Goal: Task Accomplishment & Management: Use online tool/utility

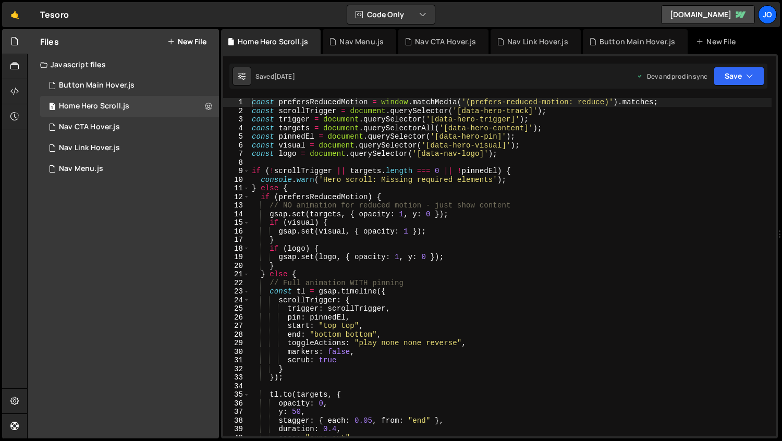
scroll to position [2423, 0]
click at [408, 151] on div "const prefersReducedMotion = window . matchMedia ( '(prefers-reduced-motion: re…" at bounding box center [511, 275] width 522 height 355
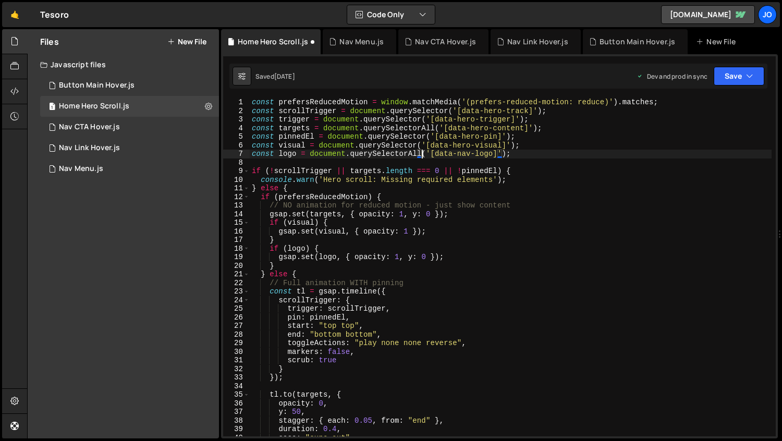
scroll to position [0, 11]
type textarea "const logo = document.querySelectorAll('[data-nav-logo]');"
click at [743, 77] on button "Save" at bounding box center [739, 76] width 51 height 19
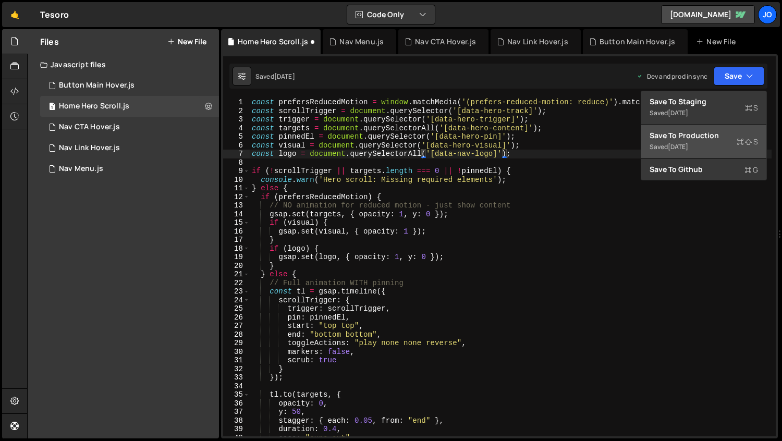
click at [684, 140] on div "Save to Production S" at bounding box center [703, 135] width 108 height 10
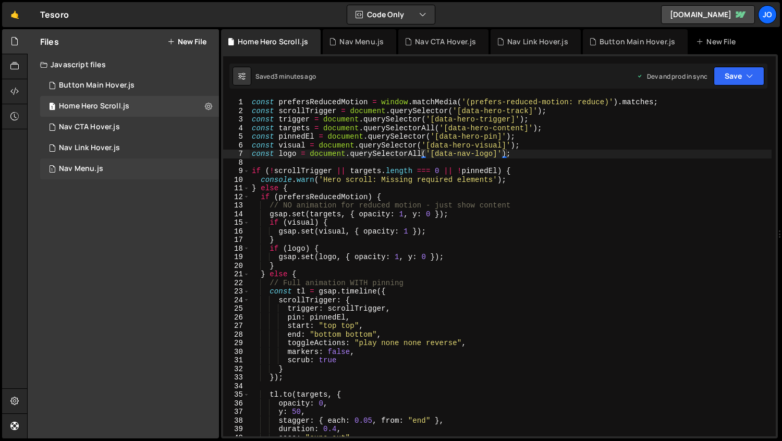
click at [87, 166] on div "Nav Menu.js" at bounding box center [81, 168] width 44 height 9
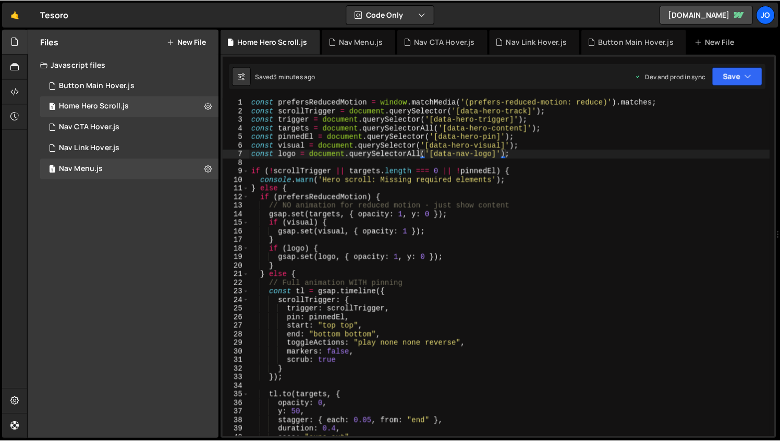
scroll to position [0, 0]
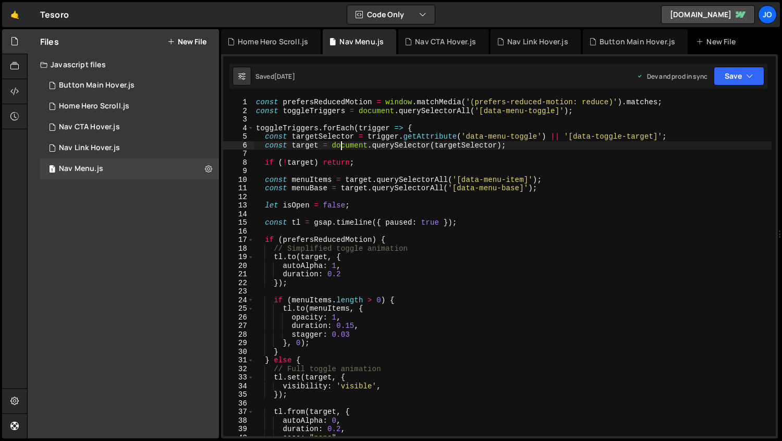
click at [342, 143] on div "const prefersReducedMotion = window . matchMedia ( '(prefers-reduced-motion: re…" at bounding box center [513, 275] width 518 height 355
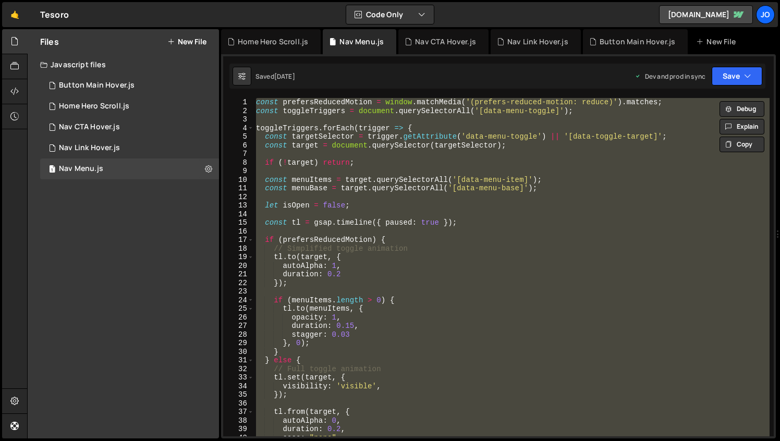
click at [315, 271] on div "const prefersReducedMotion = window . matchMedia ( '(prefers-reduced-motion: re…" at bounding box center [511, 275] width 515 height 355
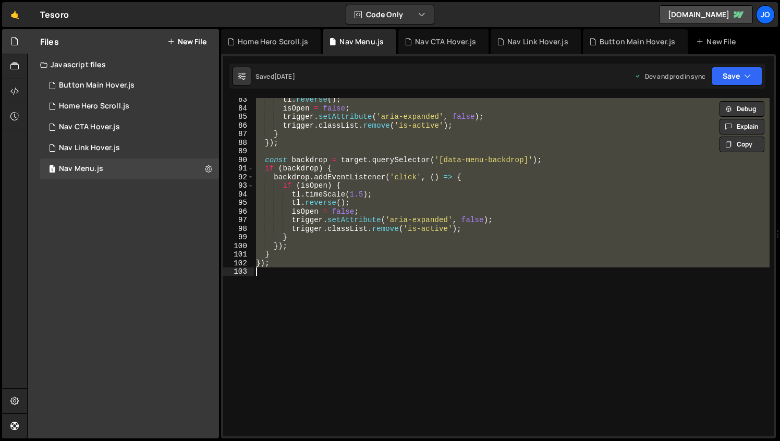
paste textarea
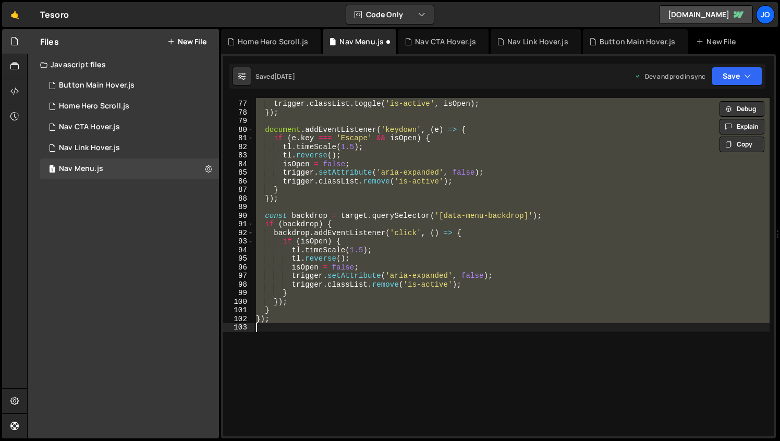
paste textarea
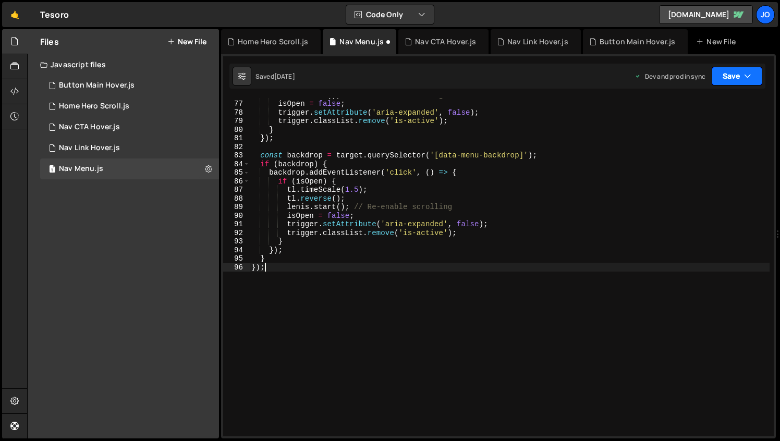
click at [738, 81] on button "Save" at bounding box center [736, 76] width 51 height 19
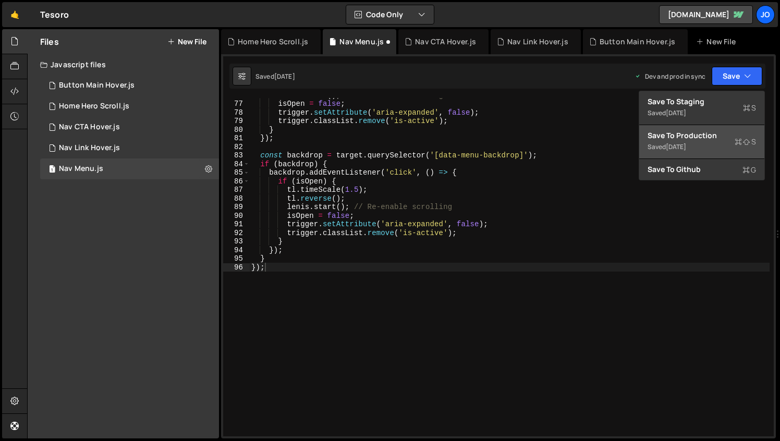
click at [686, 143] on div "[DATE]" at bounding box center [676, 146] width 20 height 9
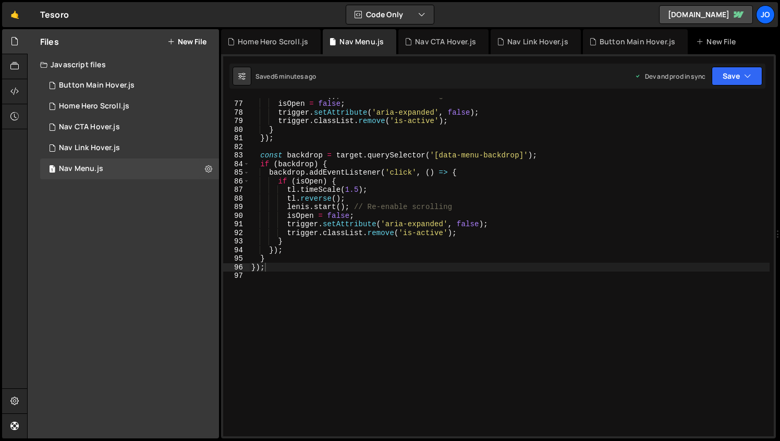
type textarea "}"
click at [326, 241] on div "[PERSON_NAME] . start ( ) ; // Re-enable scrolling isOpen = false ; trigger . s…" at bounding box center [509, 268] width 520 height 355
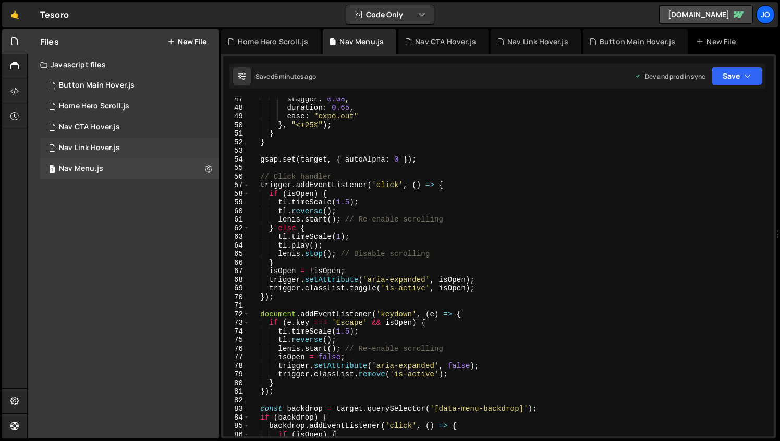
scroll to position [396, 0]
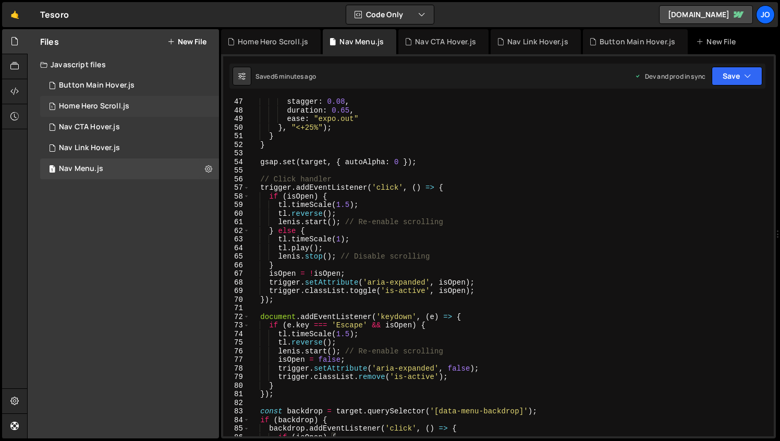
click at [96, 102] on div "Home Hero Scroll.js" at bounding box center [94, 106] width 70 height 9
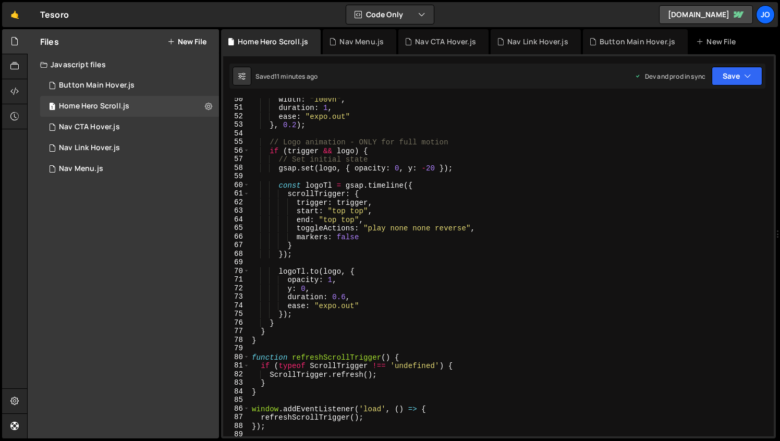
scroll to position [441, 0]
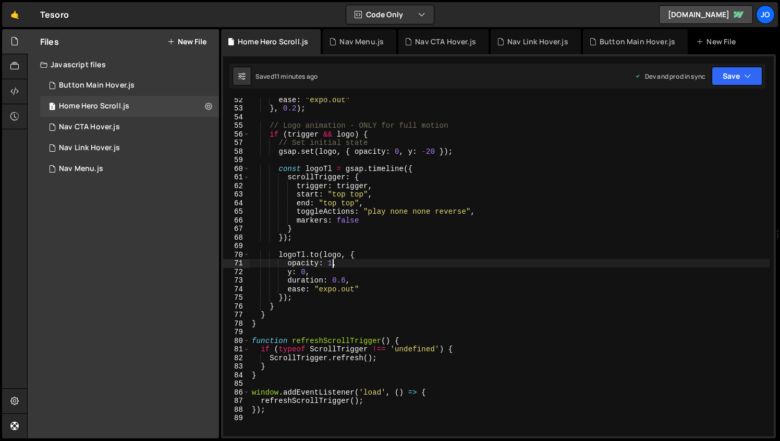
click at [331, 267] on div "ease : "expo.out" } , 0.2 ) ; // Logo animation - ONLY for full motion if ( tri…" at bounding box center [510, 272] width 520 height 355
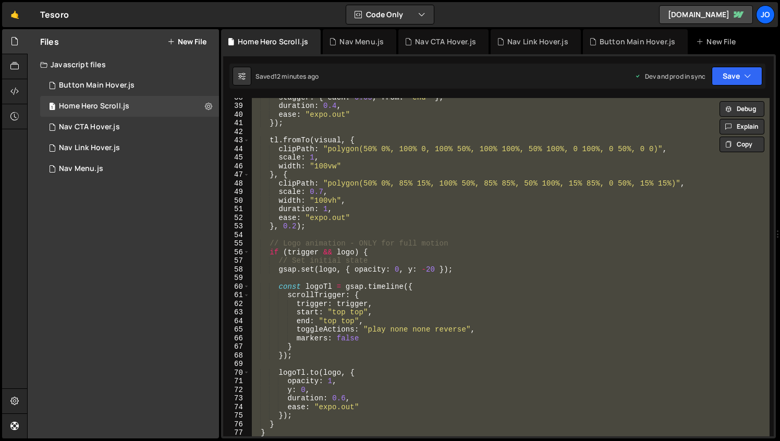
scroll to position [321, 0]
click at [336, 255] on div "stagger : { each : 0.05 , from : "end" } , duration : 0.4 , ease : "expo.out" }…" at bounding box center [510, 267] width 520 height 338
type textarea "if (trigger && logo) {"
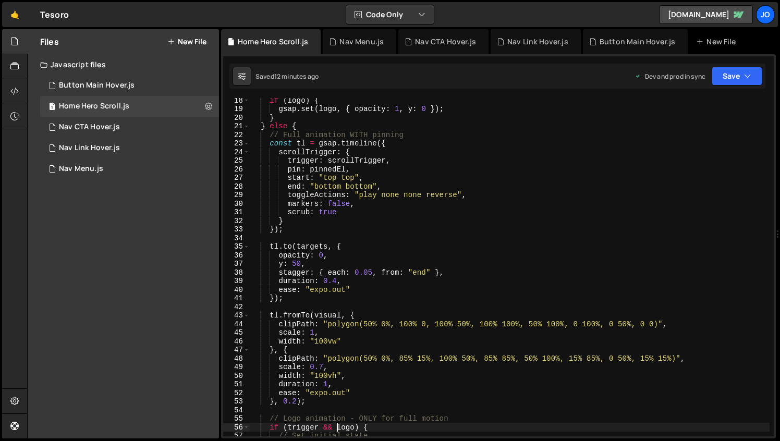
scroll to position [150, 0]
click at [339, 235] on div "if ( logo ) { gsap . set ( logo , { opacity : 1 , y : 0 }) ; } } else { // Full…" at bounding box center [510, 271] width 520 height 355
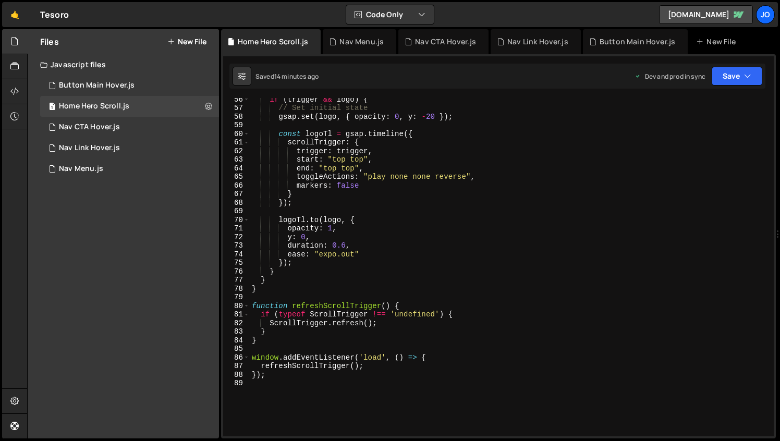
scroll to position [495, 0]
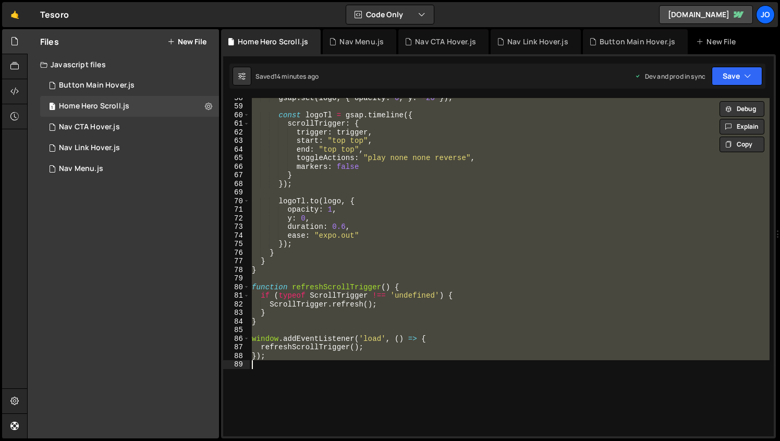
paste textarea
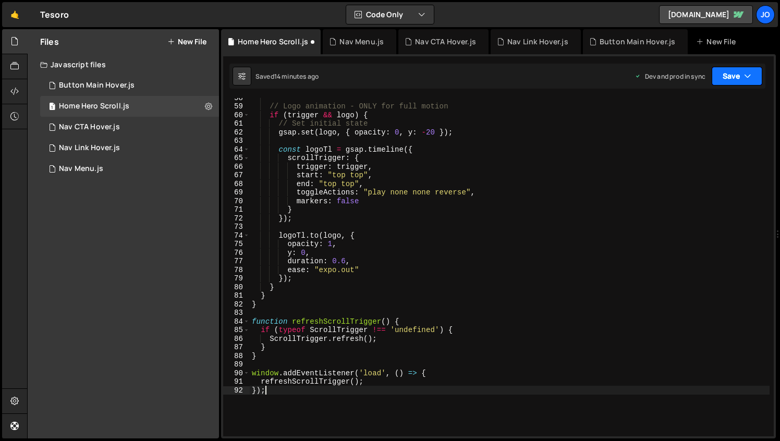
click at [727, 78] on button "Save" at bounding box center [736, 76] width 51 height 19
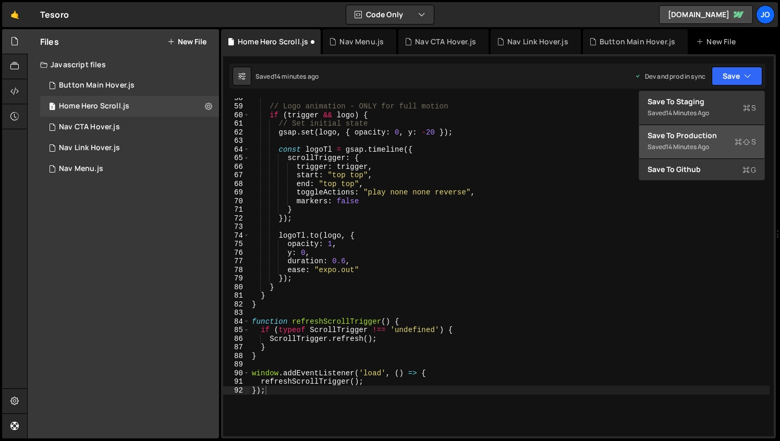
click at [679, 148] on div "14 minutes ago" at bounding box center [687, 146] width 43 height 9
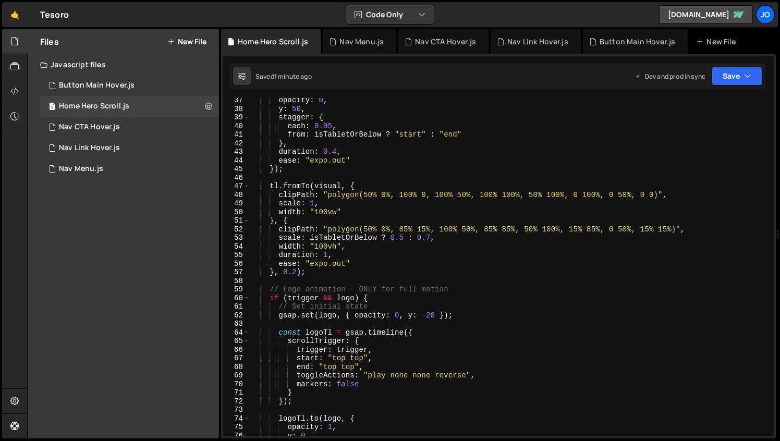
scroll to position [311, 0]
click at [329, 244] on div "opacity : 0 , y : 50 , stagger : { each : 0.05 , from : isTabletOrBelow ? "star…" at bounding box center [510, 273] width 520 height 355
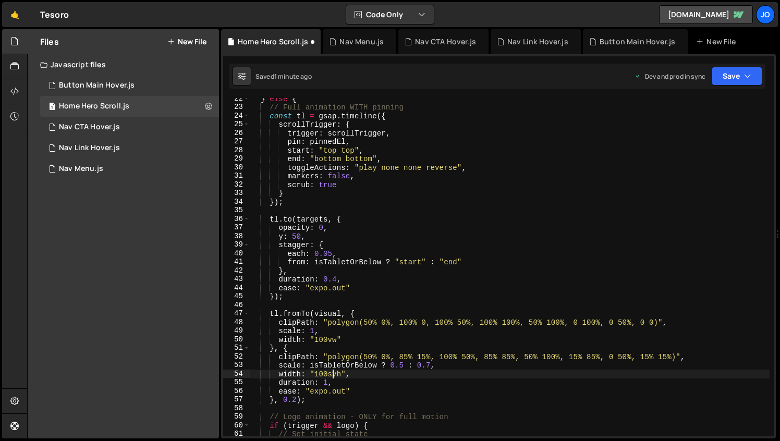
scroll to position [185, 0]
click at [404, 364] on div "} else { // Full animation WITH pinning const tl = gsap . timeline ({ scrollTri…" at bounding box center [510, 271] width 520 height 355
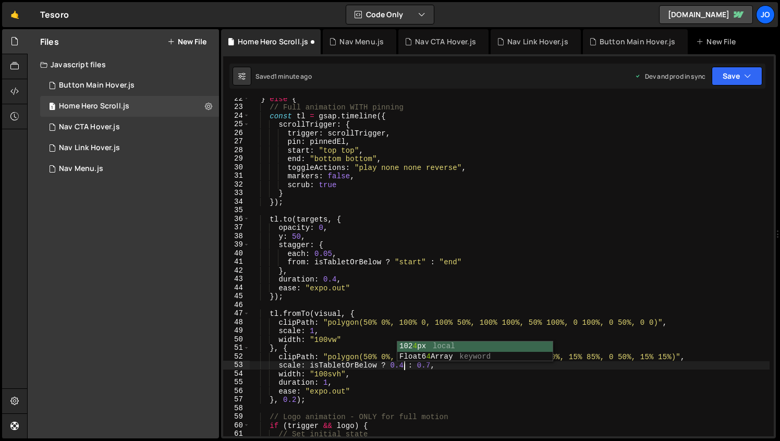
click at [449, 399] on div "} else { // Full animation WITH pinning const tl = gsap . timeline ({ scrollTri…" at bounding box center [510, 271] width 520 height 355
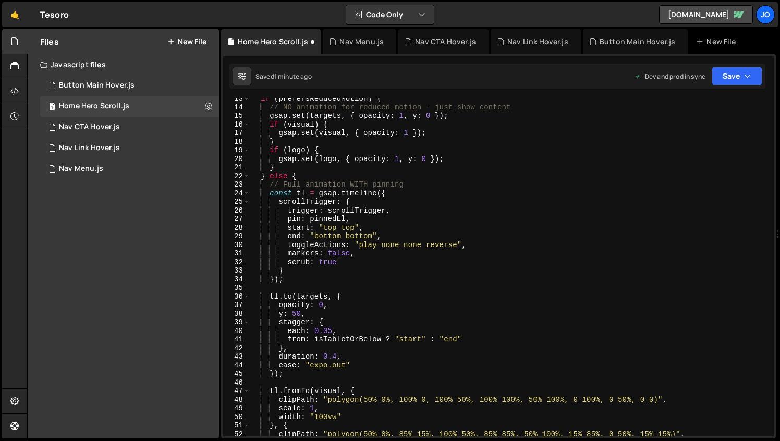
scroll to position [101, 0]
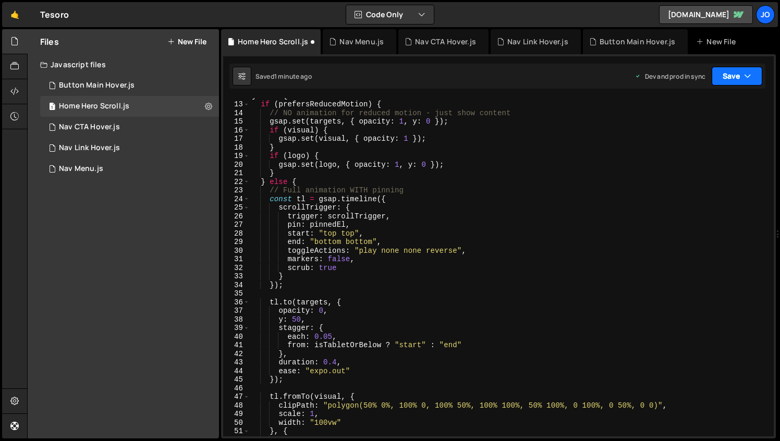
click at [736, 71] on button "Save" at bounding box center [736, 76] width 51 height 19
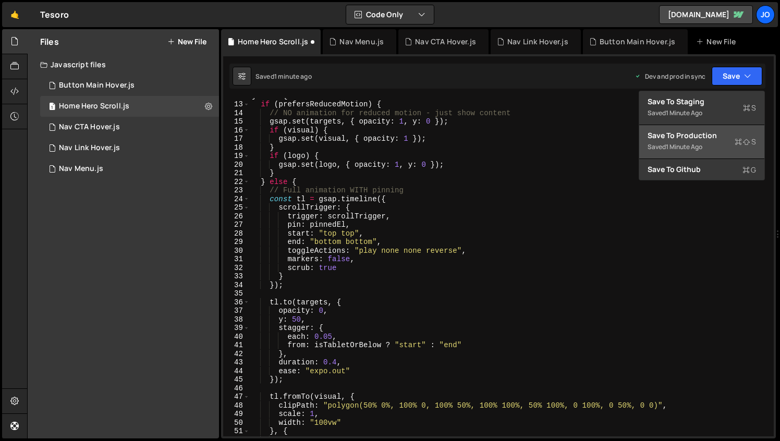
click at [687, 140] on div "Save to Production S" at bounding box center [701, 135] width 108 height 10
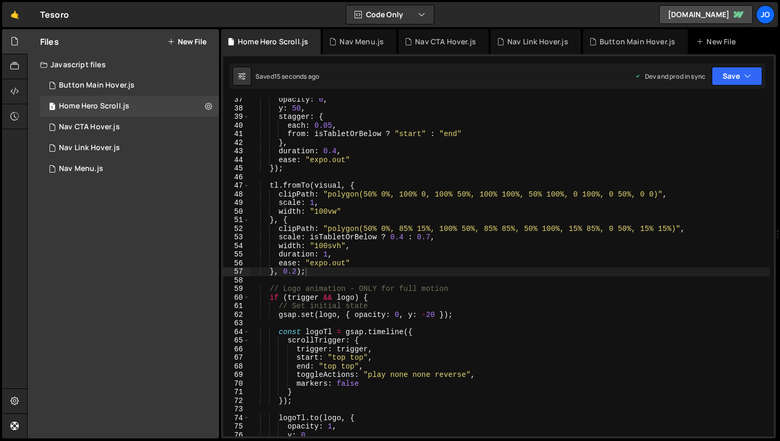
click at [333, 243] on div "opacity : 0 , y : 50 , stagger : { each : 0.05 , from : isTabletOrBelow ? "star…" at bounding box center [510, 272] width 520 height 355
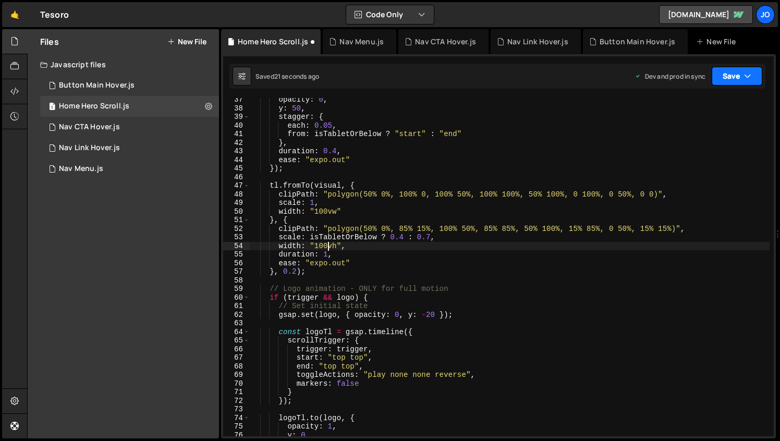
click at [744, 72] on icon "button" at bounding box center [747, 76] width 7 height 10
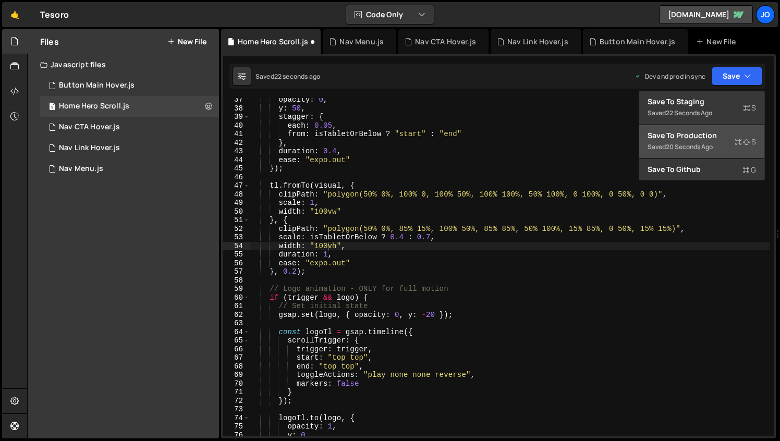
click at [689, 129] on button "Save to Production S Saved 20 seconds ago" at bounding box center [701, 142] width 125 height 34
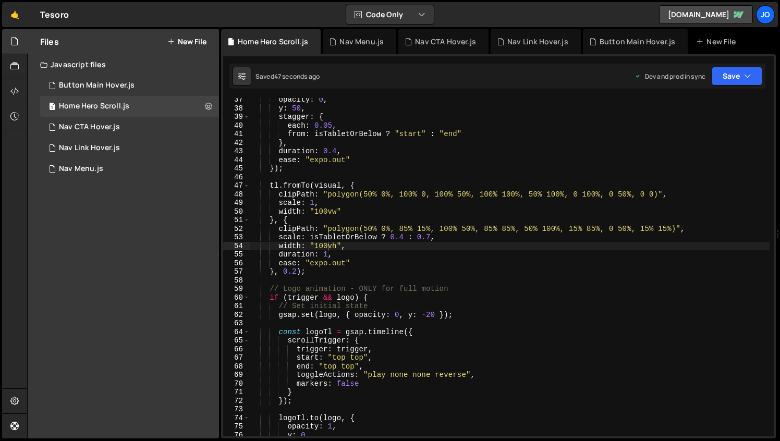
click at [332, 123] on div "opacity : 0 , y : 50 , stagger : { each : 0.05 , from : isTabletOrBelow ? "star…" at bounding box center [510, 272] width 520 height 355
click at [306, 121] on div "opacity : 0 , y : 50 , stagger : { each : 0.05 , from : isTabletOrBelow ? "star…" at bounding box center [510, 272] width 520 height 355
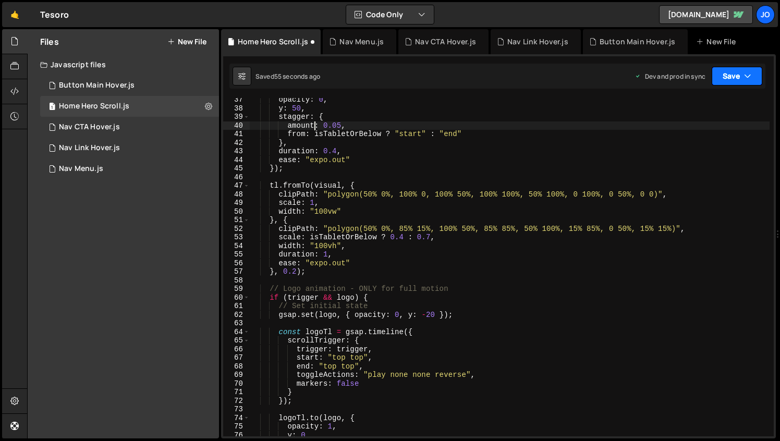
click at [743, 74] on button "Save" at bounding box center [736, 76] width 51 height 19
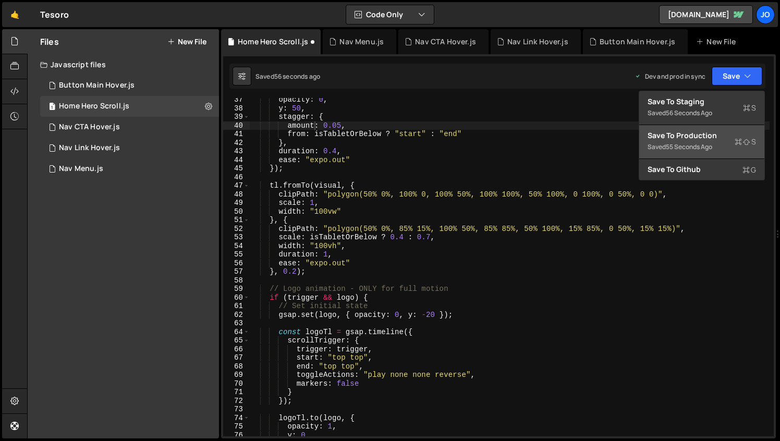
click at [681, 140] on div "Save to Production S" at bounding box center [701, 135] width 108 height 10
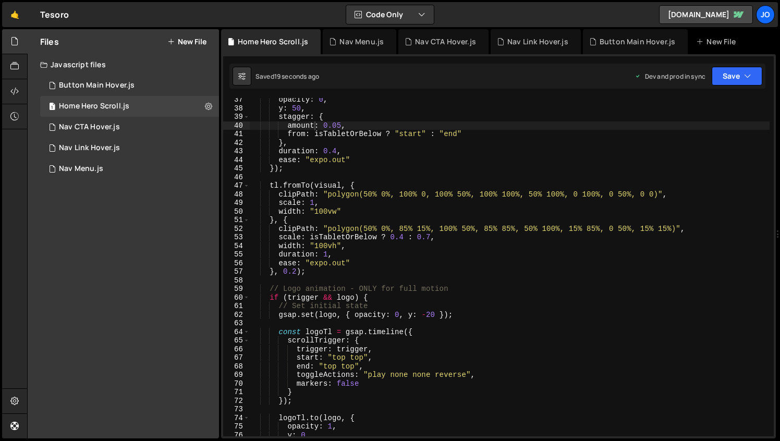
click at [365, 214] on div "opacity : 0 , y : 50 , stagger : { amount : 0.05 , from : isTabletOrBelow ? "st…" at bounding box center [510, 272] width 520 height 355
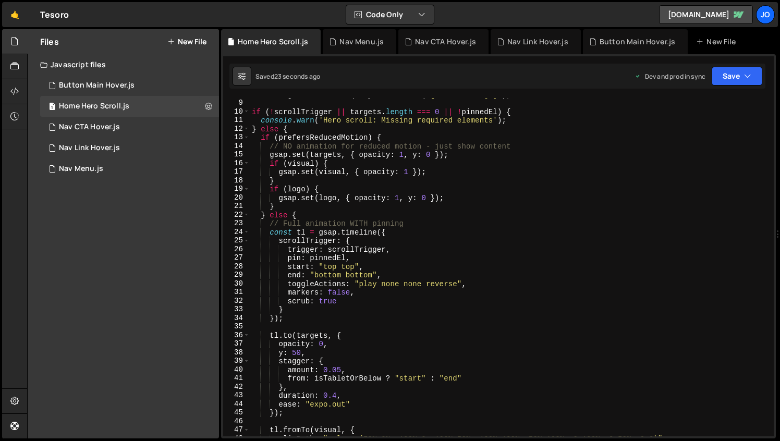
scroll to position [78, 0]
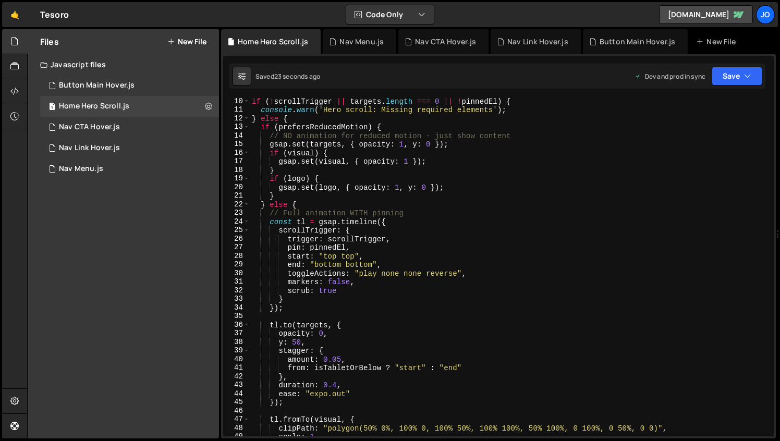
click at [337, 268] on div "if ( ! scrollTrigger || targets . length === 0 || ! pinnedEl ) { console . warn…" at bounding box center [510, 274] width 520 height 355
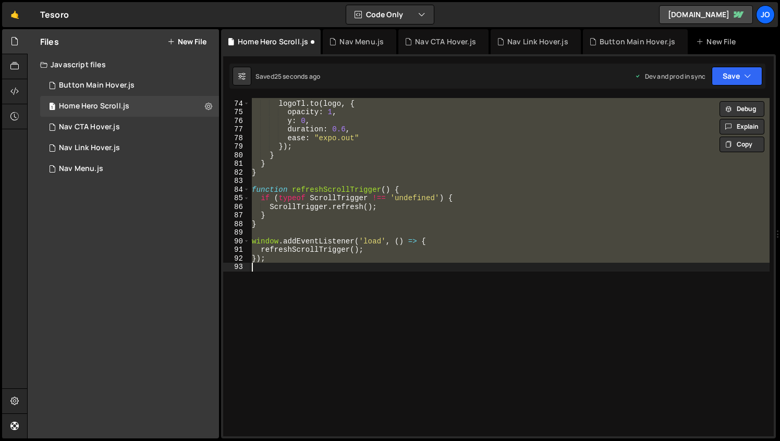
scroll to position [166, 0]
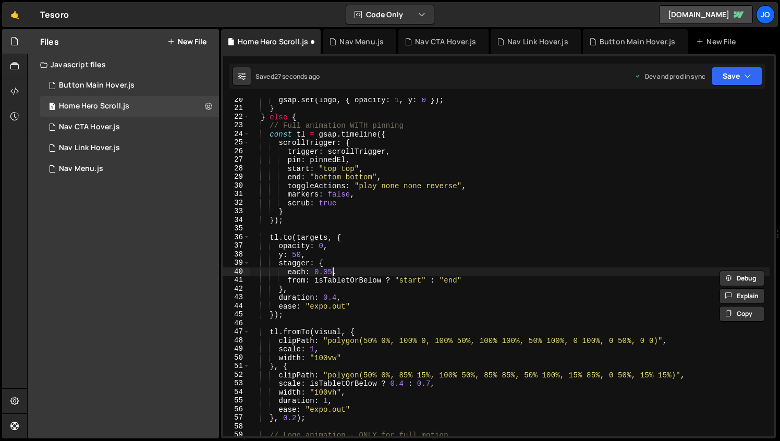
click at [333, 271] on div "gsap . set ( logo , { opacity : 1 , y : 0 }) ; } } else { // Full animation WIT…" at bounding box center [510, 272] width 520 height 355
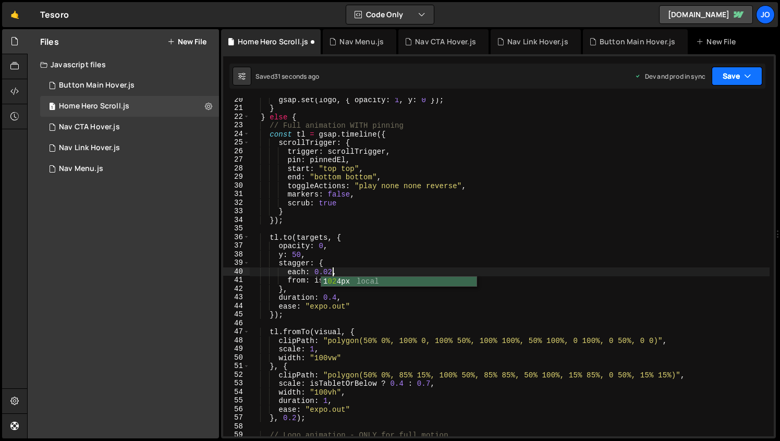
click at [730, 68] on button "Save" at bounding box center [736, 76] width 51 height 19
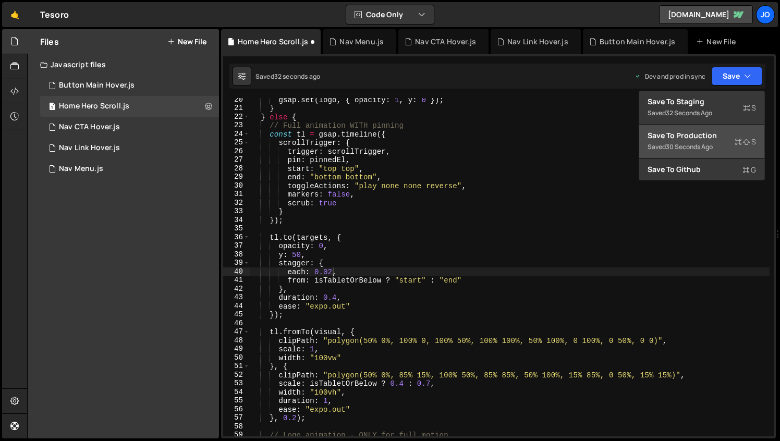
click at [696, 137] on div "Save to Production S" at bounding box center [701, 135] width 108 height 10
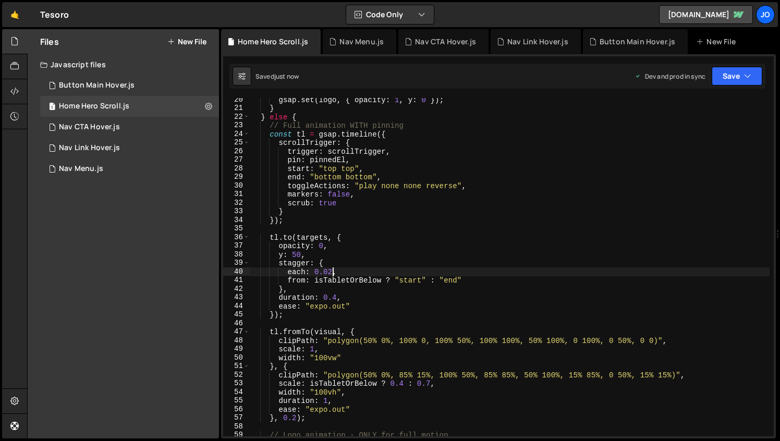
click at [331, 271] on div "gsap . set ( logo , { opacity : 1 , y : 0 }) ; } } else { // Full animation WIT…" at bounding box center [510, 272] width 520 height 355
click at [725, 78] on button "Save" at bounding box center [736, 76] width 51 height 19
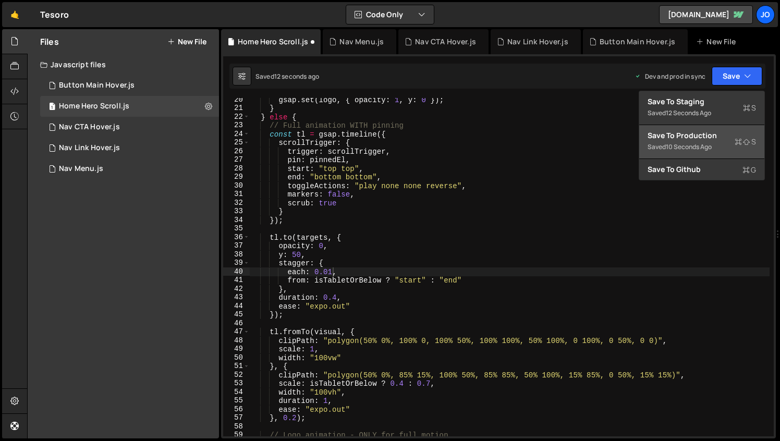
click at [686, 133] on div "Save to Production S" at bounding box center [701, 135] width 108 height 10
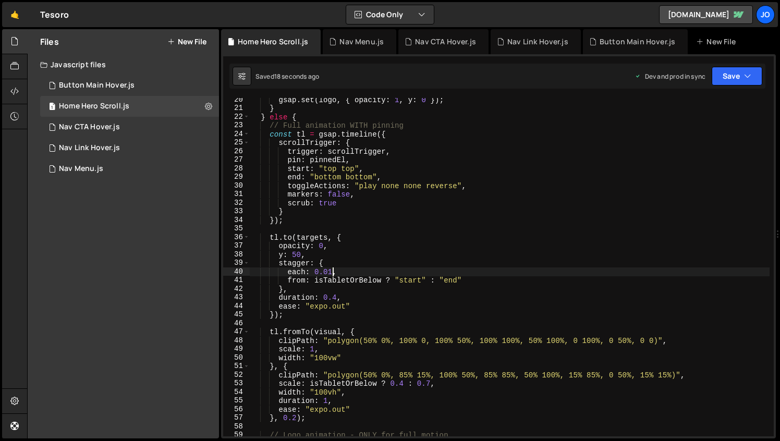
click at [331, 269] on div "gsap . set ( logo , { opacity : 1 , y : 0 }) ; } } else { // Full animation WIT…" at bounding box center [510, 272] width 520 height 355
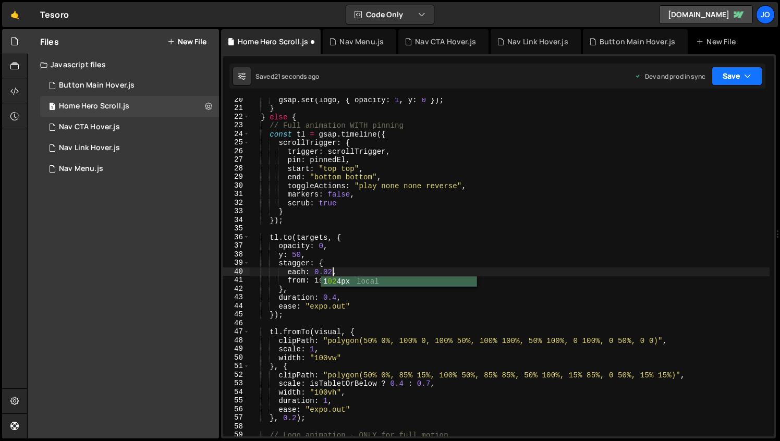
click at [737, 75] on button "Save" at bounding box center [736, 76] width 51 height 19
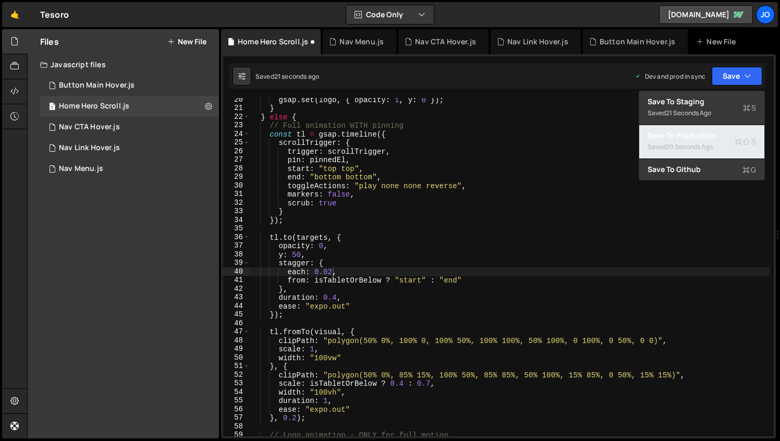
click at [674, 145] on div "20 seconds ago" at bounding box center [689, 146] width 47 height 9
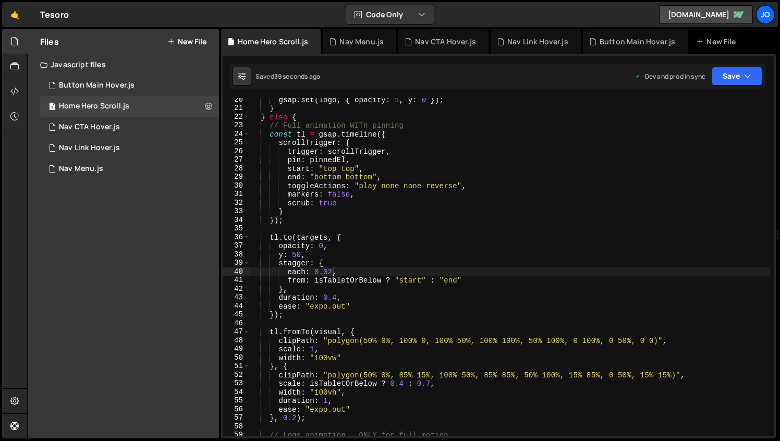
click at [341, 254] on div "gsap . set ( logo , { opacity : 1 , y : 0 }) ; } } else { // Full animation WIT…" at bounding box center [510, 272] width 520 height 355
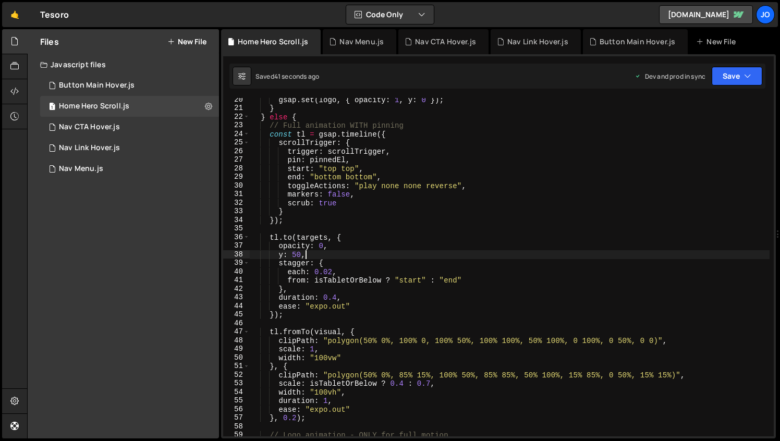
click at [331, 272] on div "gsap . set ( logo , { opacity : 1 , y : 0 }) ; } } else { // Full animation WIT…" at bounding box center [510, 272] width 520 height 355
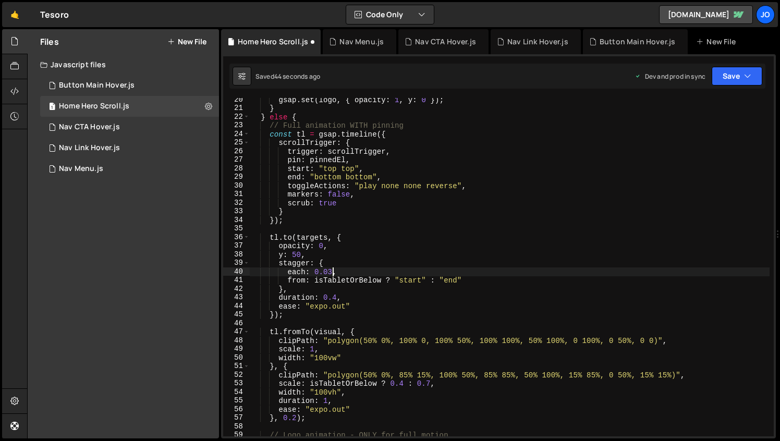
scroll to position [0, 5]
click at [334, 306] on div "gsap . set ( logo , { opacity : 1 , y : 0 }) ; } } else { // Full animation WIT…" at bounding box center [510, 272] width 520 height 355
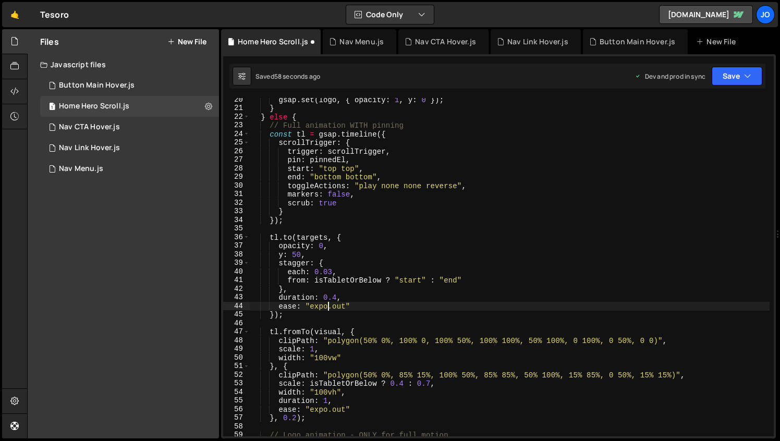
click at [327, 305] on div "gsap . set ( logo , { opacity : 1 , y : 0 }) ; } } else { // Full animation WIT…" at bounding box center [510, 272] width 520 height 355
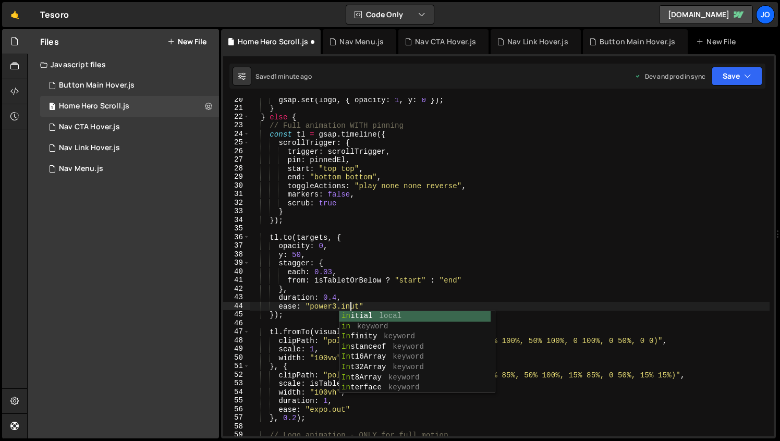
scroll to position [0, 7]
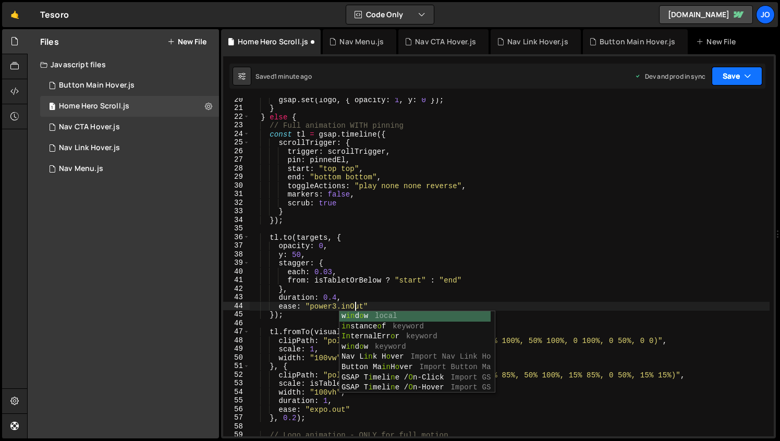
click at [729, 76] on button "Save" at bounding box center [736, 76] width 51 height 19
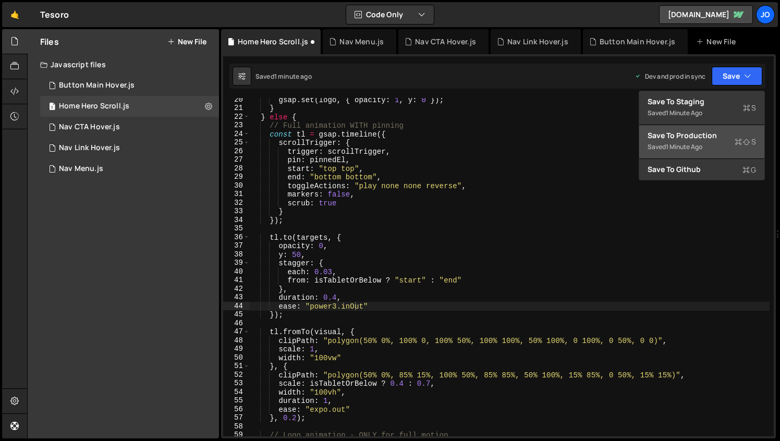
click at [690, 138] on div "Save to Production S" at bounding box center [701, 135] width 108 height 10
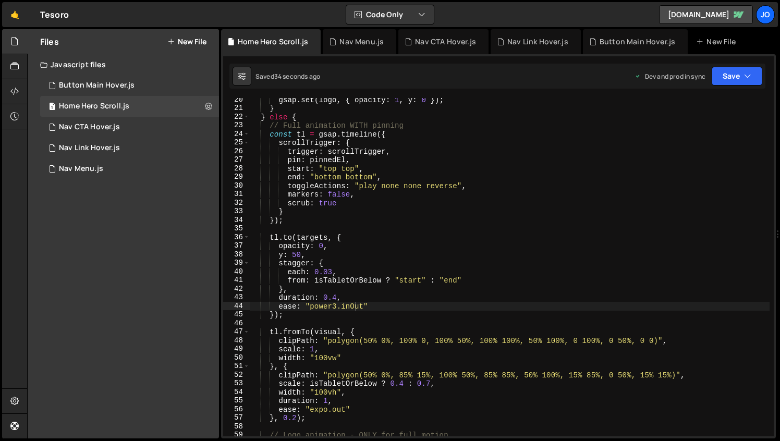
click at [337, 303] on div "gsap . set ( logo , { opacity : 1 , y : 0 }) ; } } else { // Full animation WIT…" at bounding box center [510, 272] width 520 height 355
click at [728, 82] on button "Save" at bounding box center [736, 76] width 51 height 19
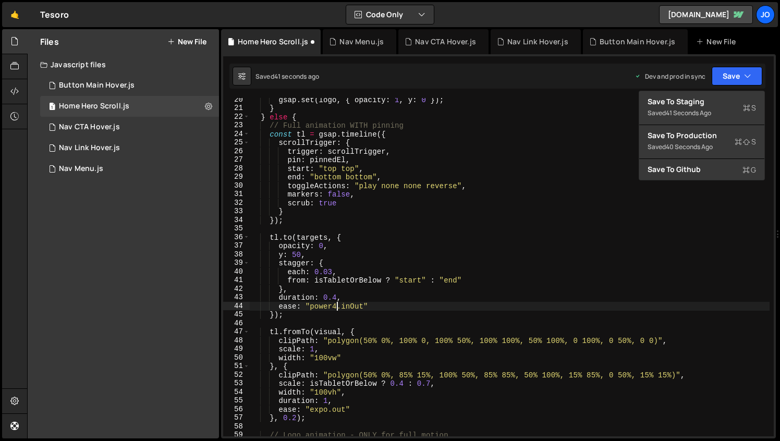
click at [336, 306] on div "gsap . set ( logo , { opacity : 1 , y : 0 }) ; } } else { // Full animation WIT…" at bounding box center [510, 272] width 520 height 355
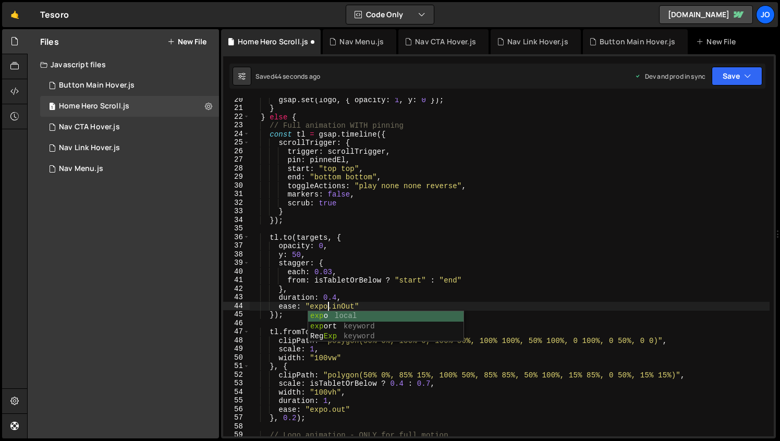
scroll to position [0, 5]
click at [719, 70] on button "Save" at bounding box center [736, 76] width 51 height 19
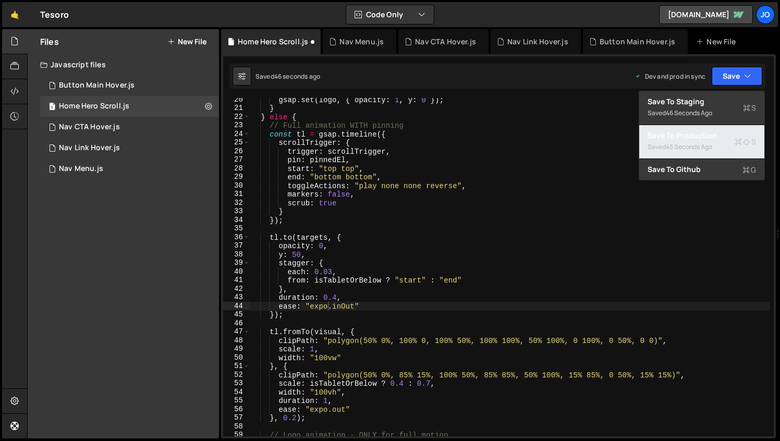
click at [691, 141] on div "Saved 45 seconds ago" at bounding box center [701, 147] width 108 height 13
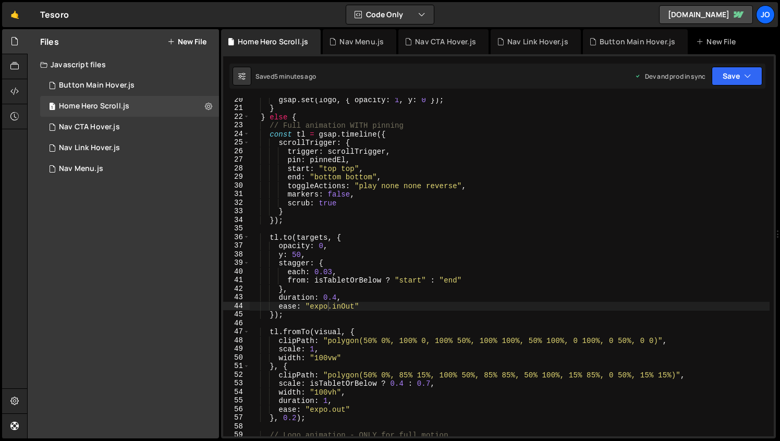
scroll to position [0, 0]
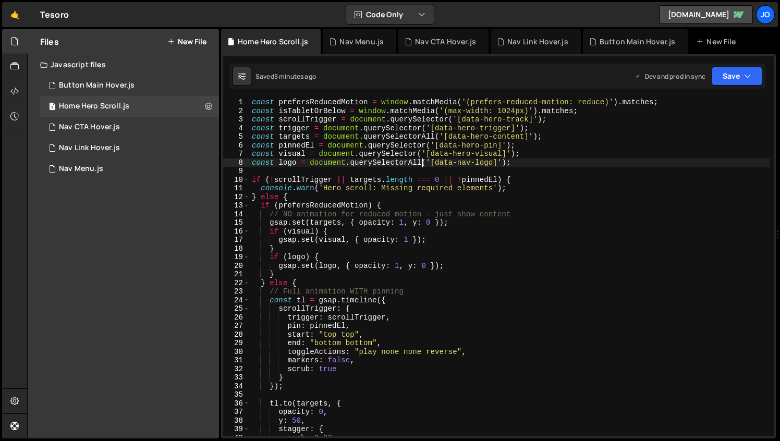
click at [422, 162] on div "const prefersReducedMotion = window . matchMedia ( '(prefers-reduced-motion: re…" at bounding box center [510, 275] width 520 height 355
click at [719, 81] on button "Save" at bounding box center [736, 76] width 51 height 19
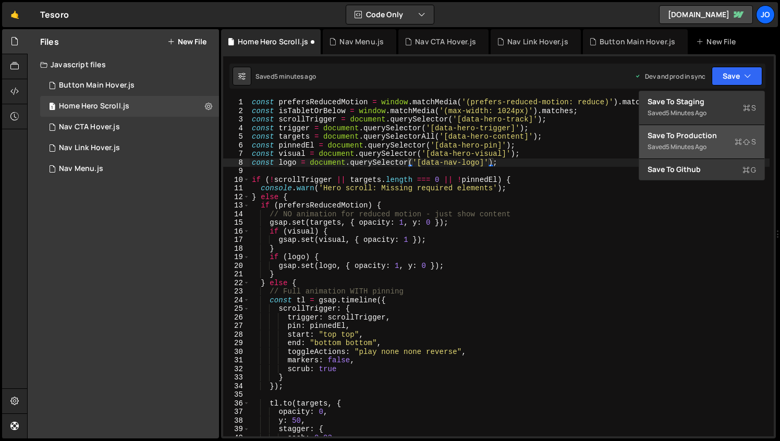
click at [698, 137] on div "Save to Production S" at bounding box center [701, 135] width 108 height 10
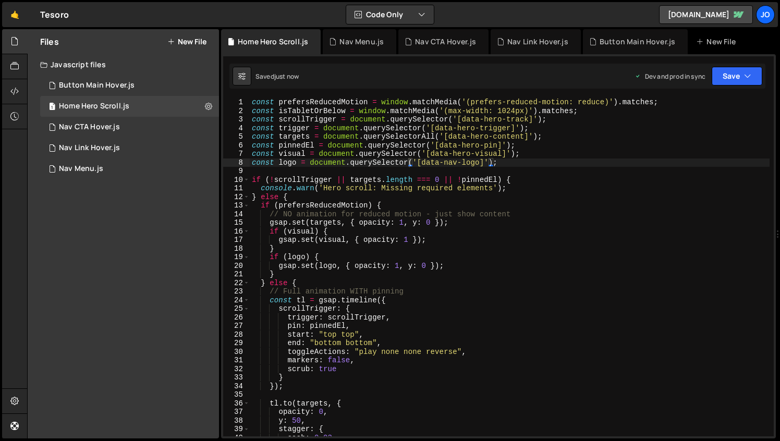
click at [410, 159] on div "const prefersReducedMotion = window . matchMedia ( '(prefers-reduced-motion: re…" at bounding box center [510, 275] width 520 height 355
type textarea "const logo = document.querySelectorAll('[data-nav-logo]');"
click at [726, 80] on button "Save" at bounding box center [736, 76] width 51 height 19
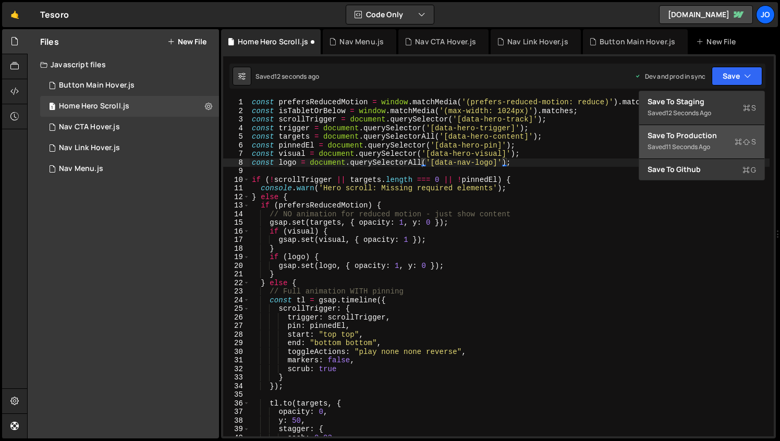
click at [678, 141] on div "Saved 11 seconds ago" at bounding box center [701, 147] width 108 height 13
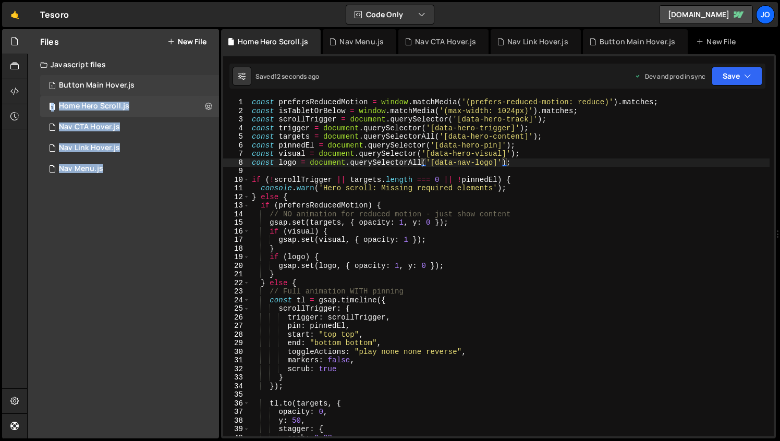
drag, startPoint x: 220, startPoint y: 89, endPoint x: 213, endPoint y: 89, distance: 6.8
click at [213, 89] on div "Files New File Javascript files 1 Button Main Hover.js 0 1 Home Hero Scroll.js …" at bounding box center [403, 234] width 753 height 410
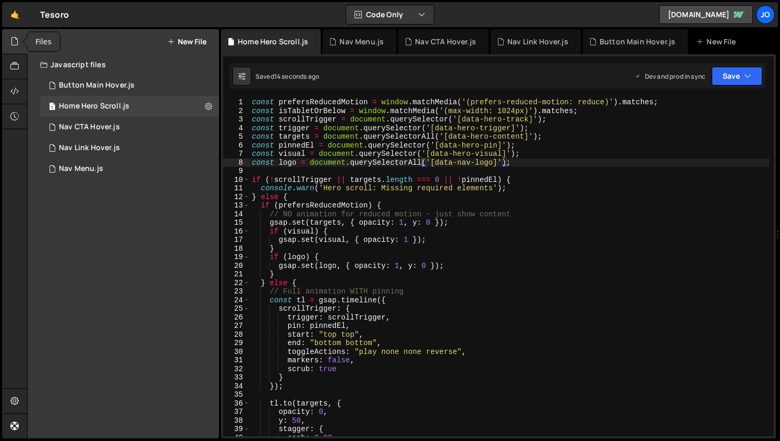
click at [13, 39] on icon at bounding box center [14, 40] width 8 height 11
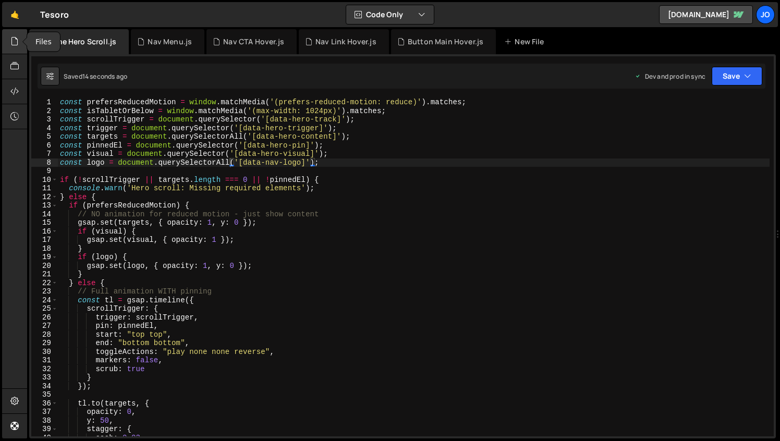
click at [12, 40] on icon at bounding box center [14, 40] width 8 height 11
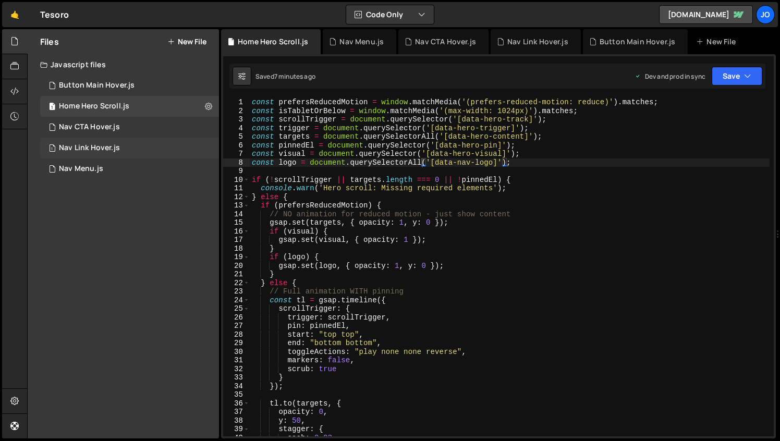
click at [95, 141] on div "1 Nav Link Hover.js 0" at bounding box center [129, 148] width 179 height 21
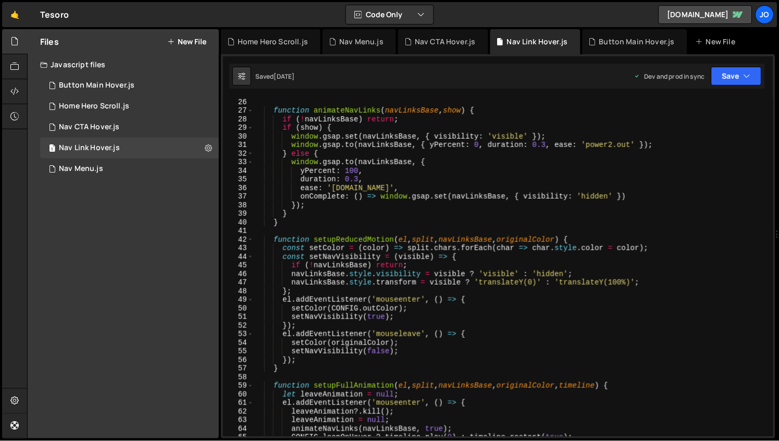
scroll to position [200, 0]
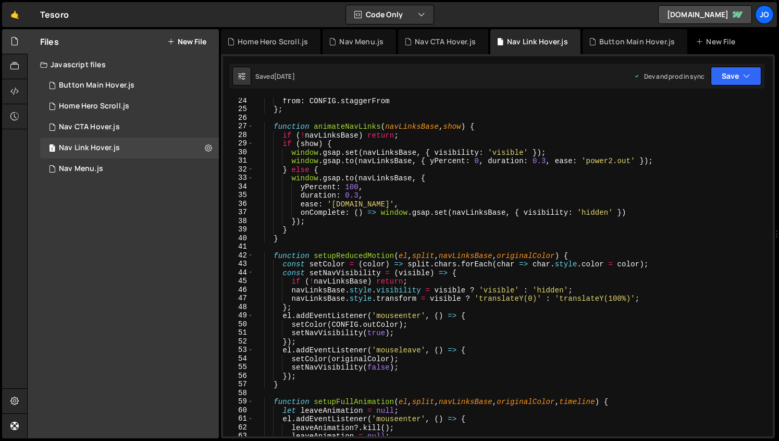
click at [318, 151] on div "from : CONFIG . staggerFrom } ; function animateNavLinks ( navLinksBase , show …" at bounding box center [511, 273] width 515 height 355
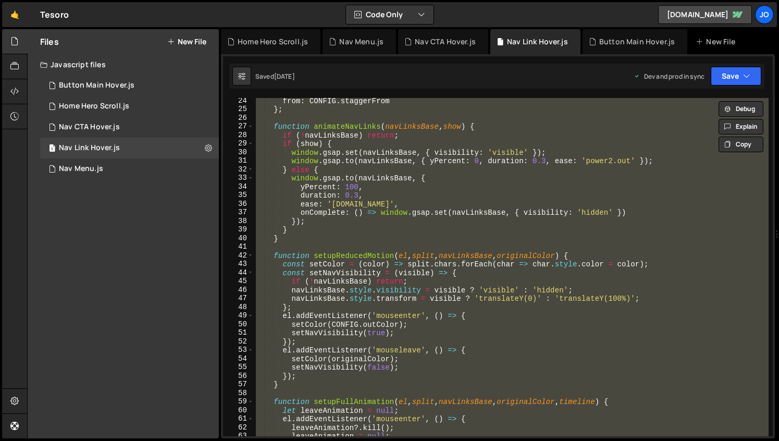
click at [354, 214] on div "from : CONFIG . staggerFrom } ; function animateNavLinks ( navLinksBase , show …" at bounding box center [511, 267] width 515 height 338
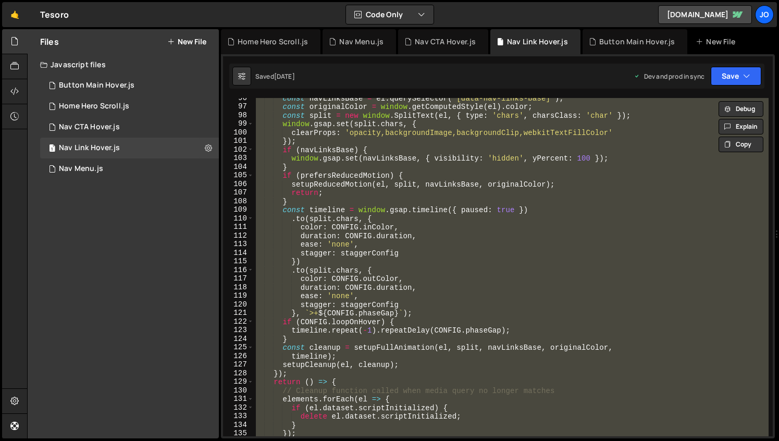
scroll to position [1022, 0]
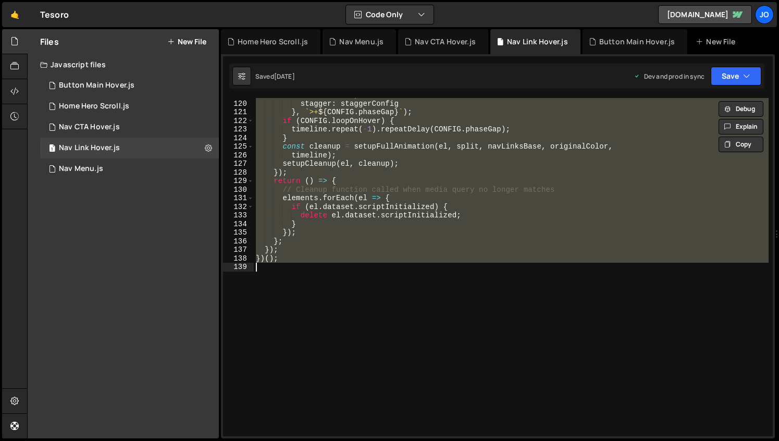
paste textarea
type textarea "})();"
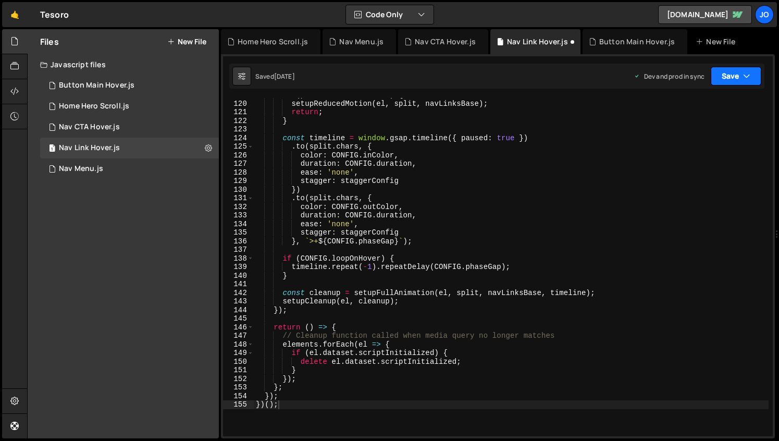
click at [729, 80] on button "Save" at bounding box center [736, 76] width 51 height 19
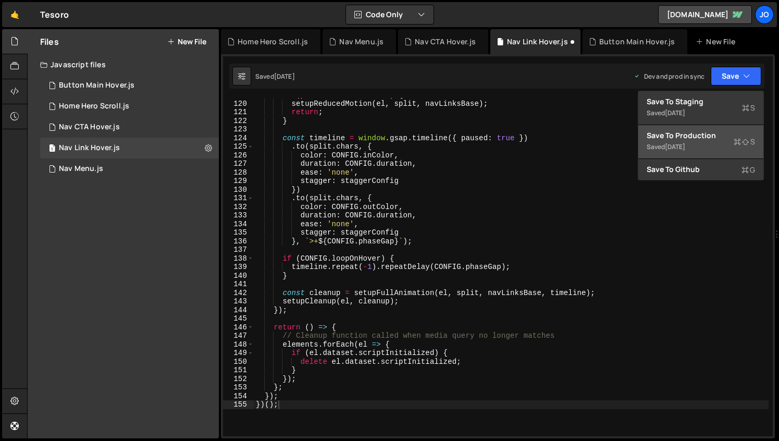
click at [696, 142] on div "Saved [DATE]" at bounding box center [701, 147] width 108 height 13
